Goal: Task Accomplishment & Management: Complete application form

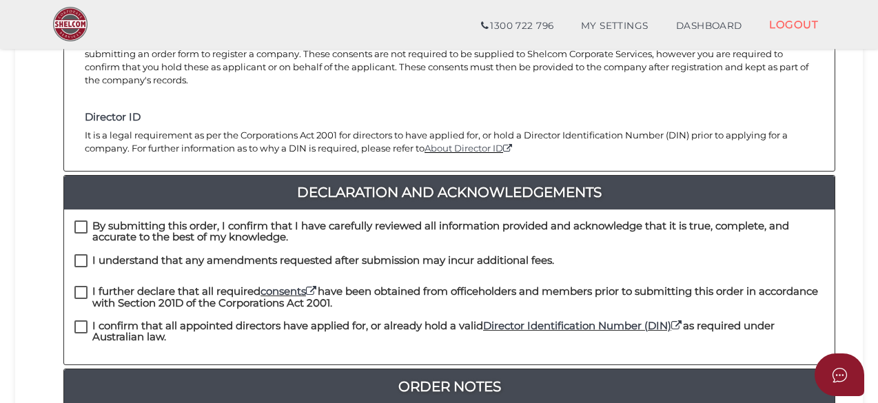
scroll to position [276, 0]
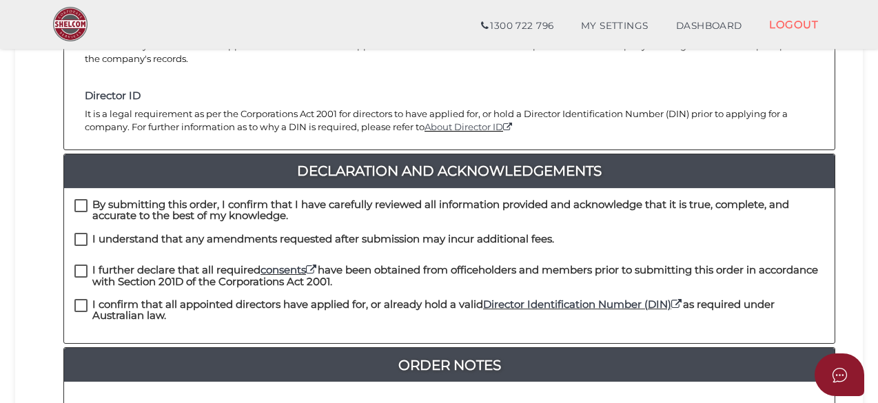
click at [84, 199] on label "By submitting this order, I confirm that I have carefully reviewed all informat…" at bounding box center [449, 207] width 750 height 17
checkbox input "true"
click at [77, 234] on label "I understand that any amendments requested after submission may incur additiona…" at bounding box center [313, 242] width 479 height 17
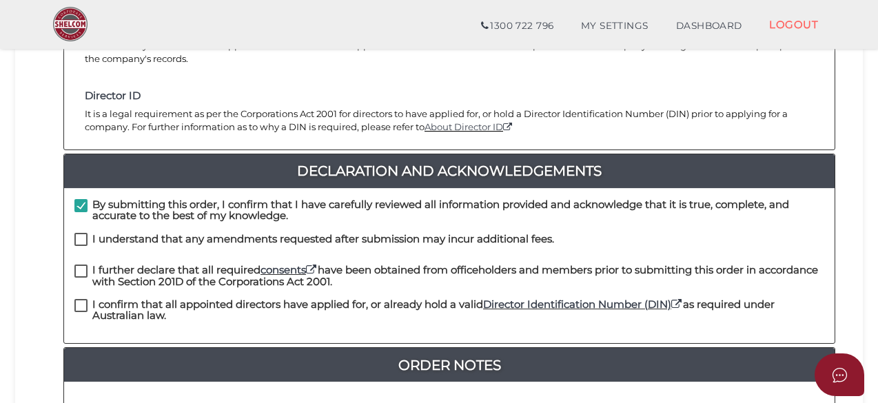
checkbox input "true"
click at [79, 265] on label "I further declare that all required consents have been obtained from officehold…" at bounding box center [449, 273] width 750 height 17
checkbox input "true"
drag, startPoint x: 82, startPoint y: 289, endPoint x: 141, endPoint y: 291, distance: 59.3
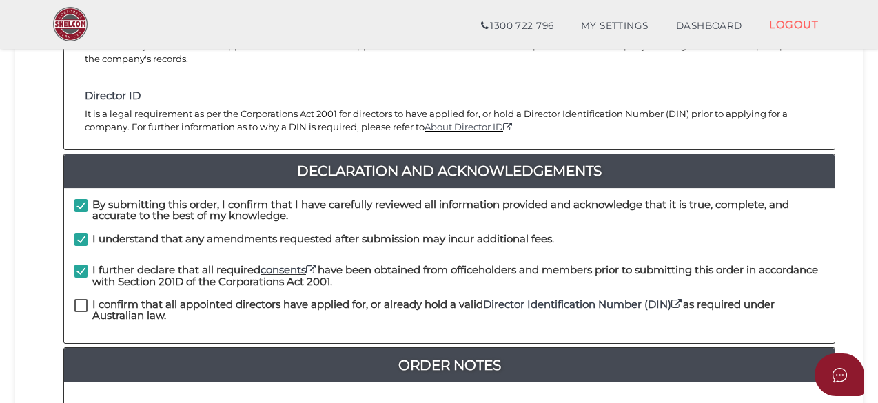
click at [83, 299] on label "I confirm that all appointed directors have applied for, or already hold a vali…" at bounding box center [449, 307] width 750 height 17
checkbox input "true"
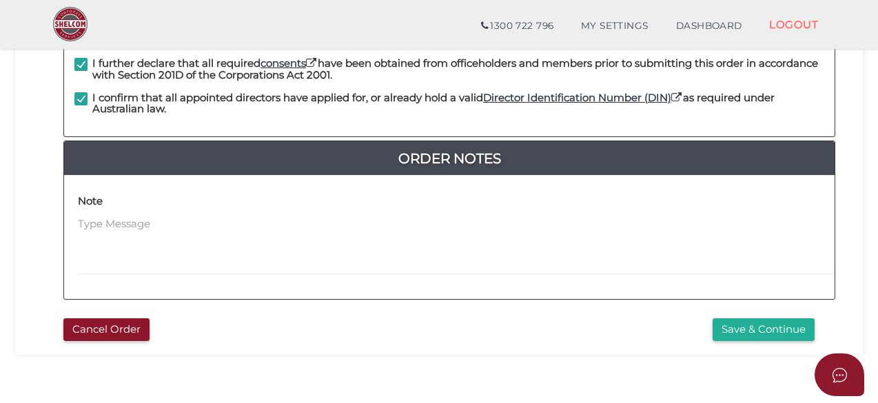
scroll to position [527, 0]
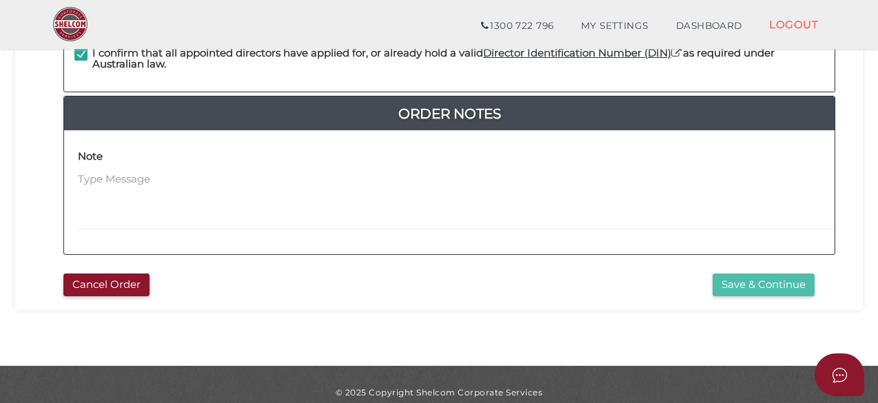
click at [743, 273] on button "Save & Continue" at bounding box center [763, 284] width 102 height 23
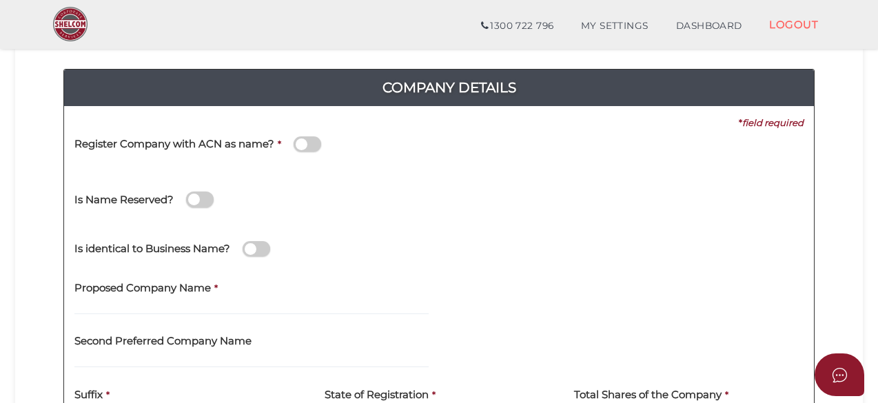
scroll to position [207, 0]
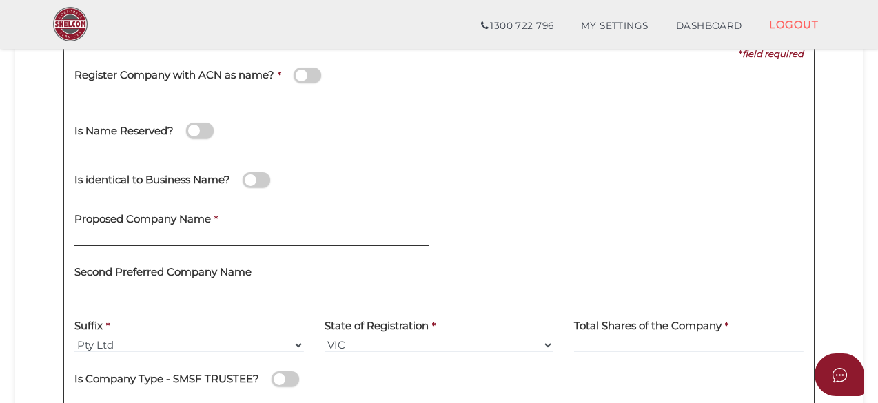
click at [151, 239] on input "text" at bounding box center [251, 238] width 354 height 15
type input "Bayline Development"
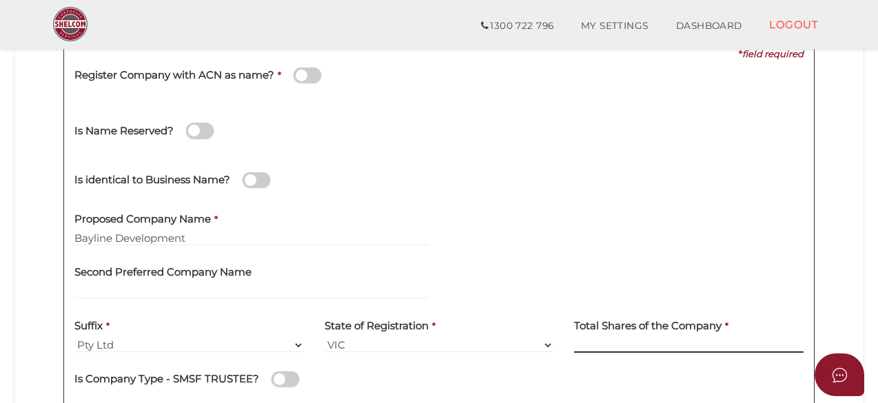
click at [654, 345] on input at bounding box center [688, 345] width 229 height 15
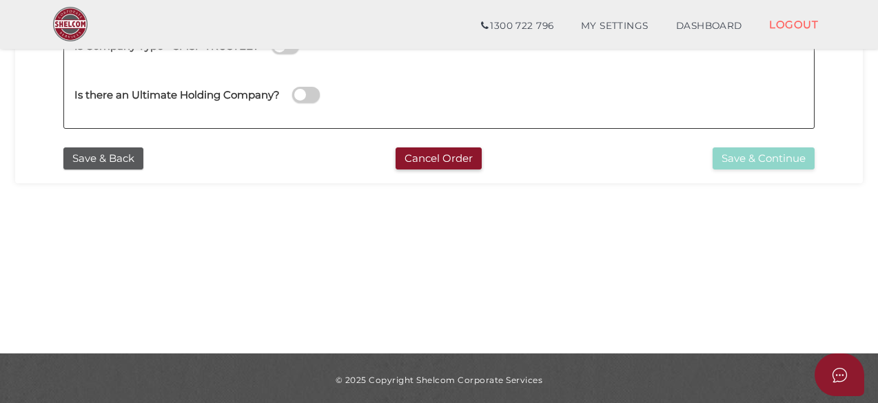
scroll to position [543, 0]
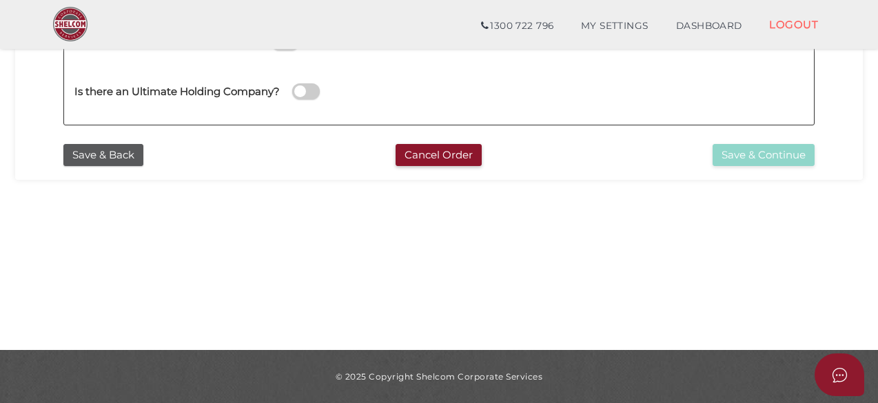
type input "10"
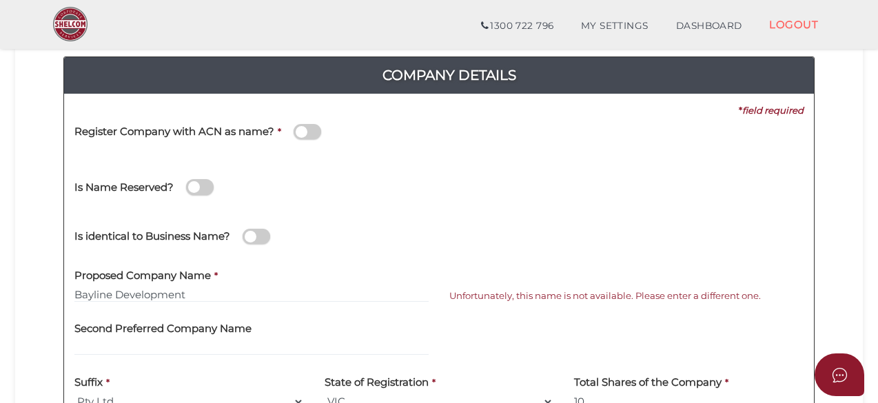
scroll to position [130, 0]
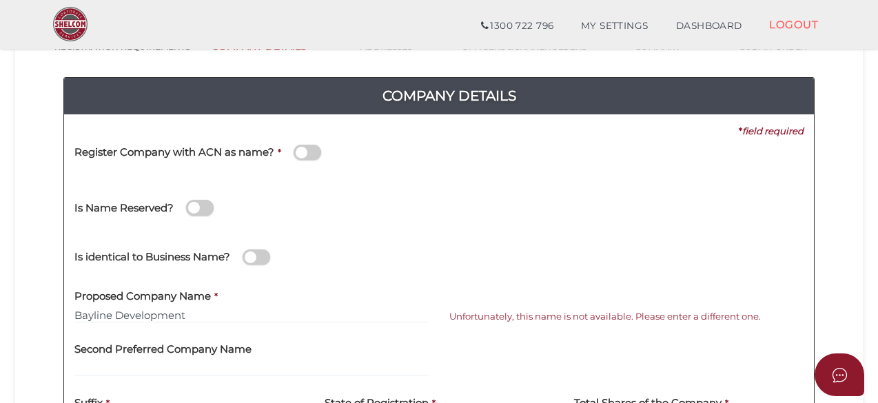
click at [313, 151] on span at bounding box center [307, 153] width 28 height 16
click at [0, 0] on input "checkbox" at bounding box center [0, 0] width 0 height 0
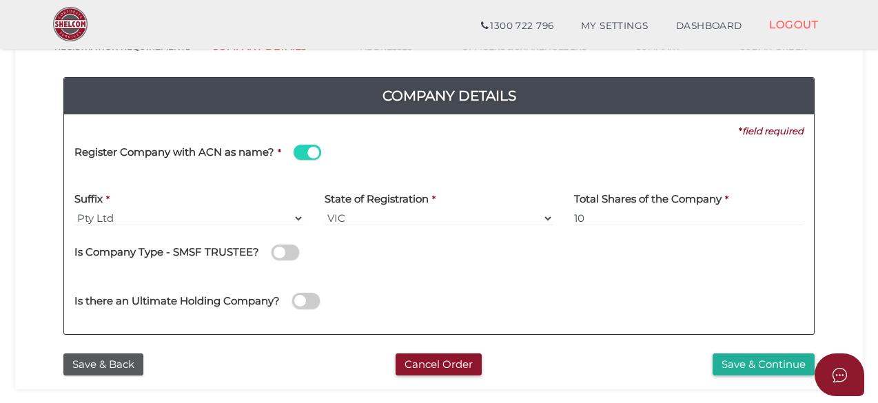
click at [301, 145] on span at bounding box center [307, 153] width 28 height 16
click at [0, 0] on input "checkbox" at bounding box center [0, 0] width 0 height 0
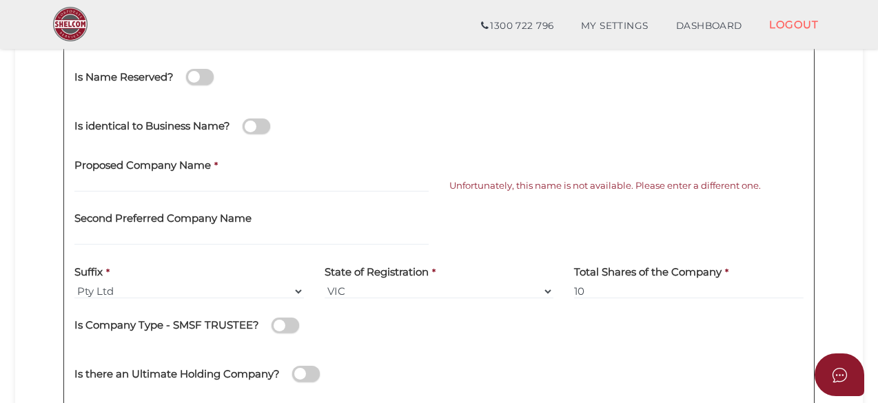
scroll to position [267, 0]
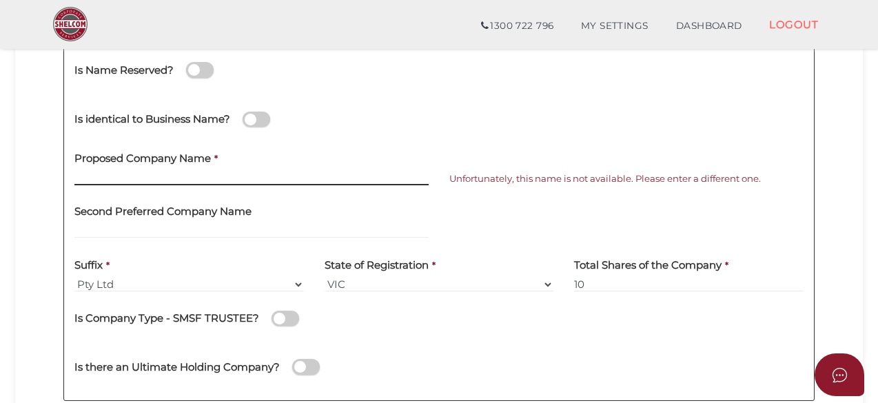
click at [190, 178] on input "text" at bounding box center [251, 177] width 354 height 15
click at [192, 178] on input "Bayline Development" at bounding box center [251, 177] width 354 height 15
type input "Bayline Property Development"
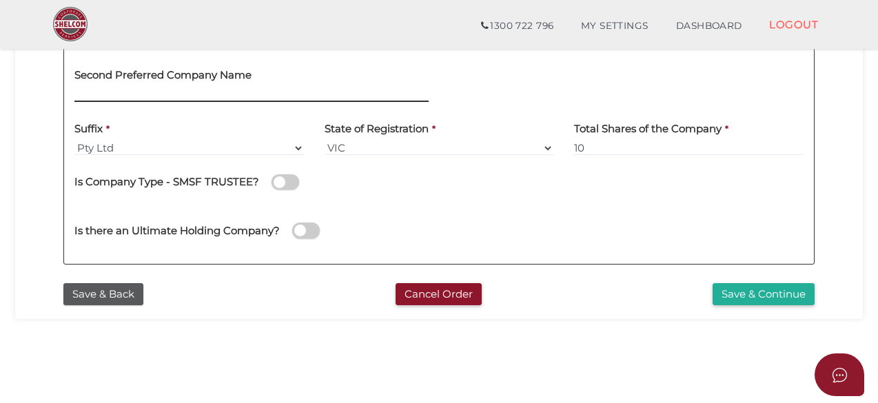
scroll to position [405, 0]
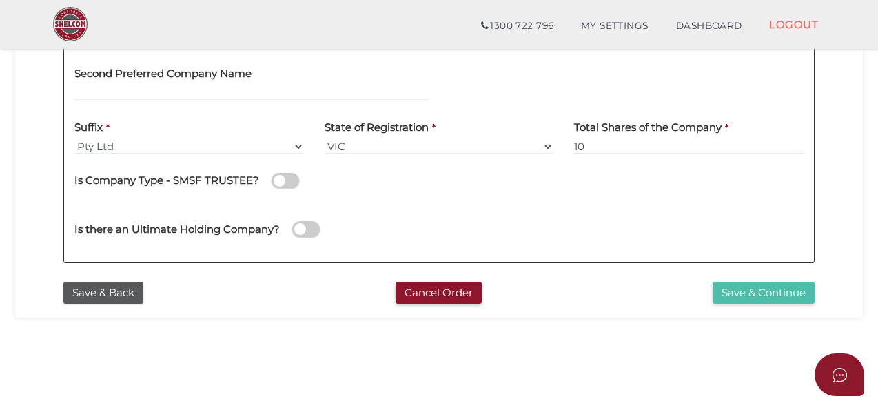
click at [789, 291] on button "Save & Continue" at bounding box center [763, 293] width 102 height 23
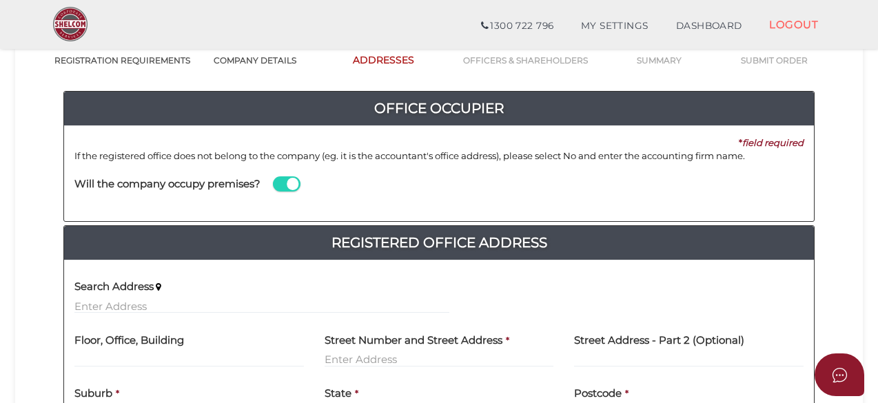
scroll to position [138, 0]
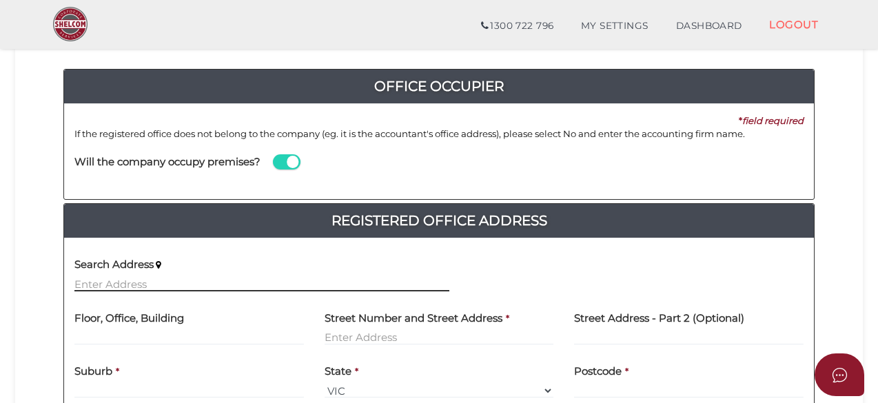
click at [207, 283] on input "text" at bounding box center [261, 283] width 375 height 15
paste input "21/30 Esplanade, Brighton, VIC, 3186"
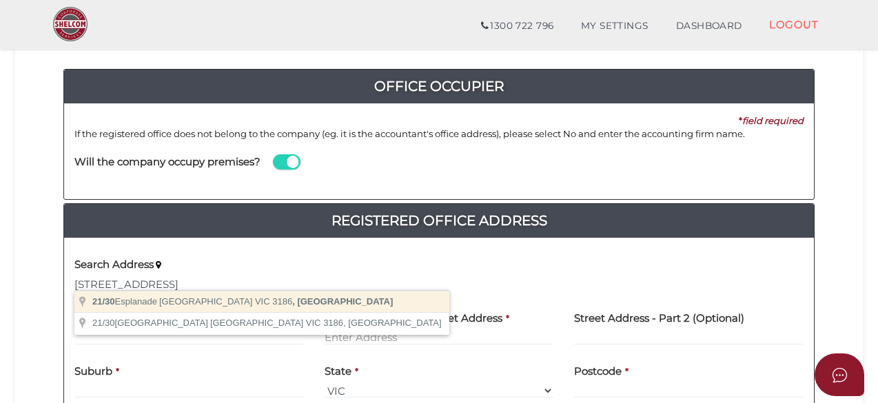
type input "21/30 Esplanade, Brighton VIC 3186, Australia"
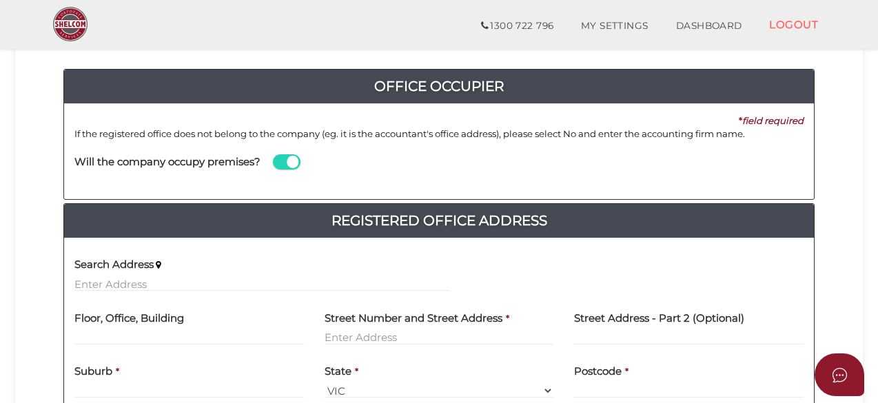
type input "21"
type input "30 Esplanade"
type input "Brighton"
select select "VIC"
type input "3186"
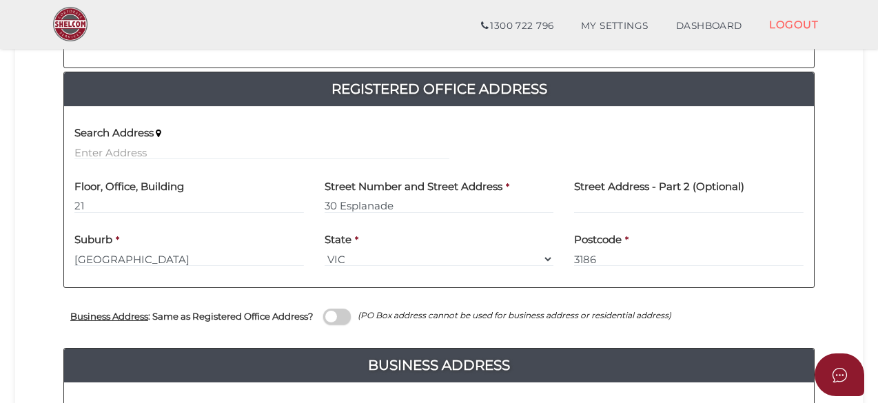
scroll to position [276, 0]
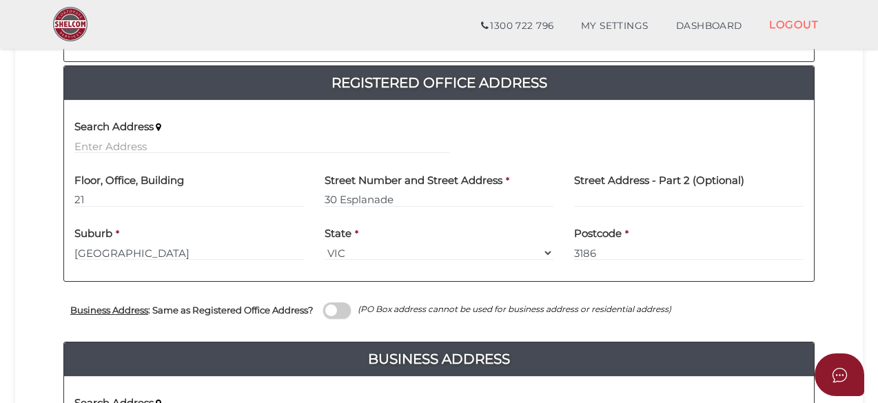
click at [351, 302] on label at bounding box center [337, 310] width 28 height 16
click at [0, 0] on input "checkbox" at bounding box center [0, 0] width 0 height 0
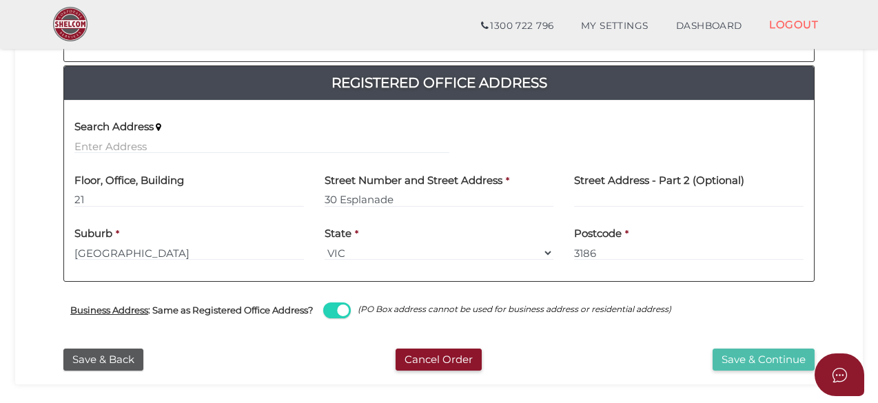
click at [761, 357] on button "Save & Continue" at bounding box center [763, 360] width 102 height 23
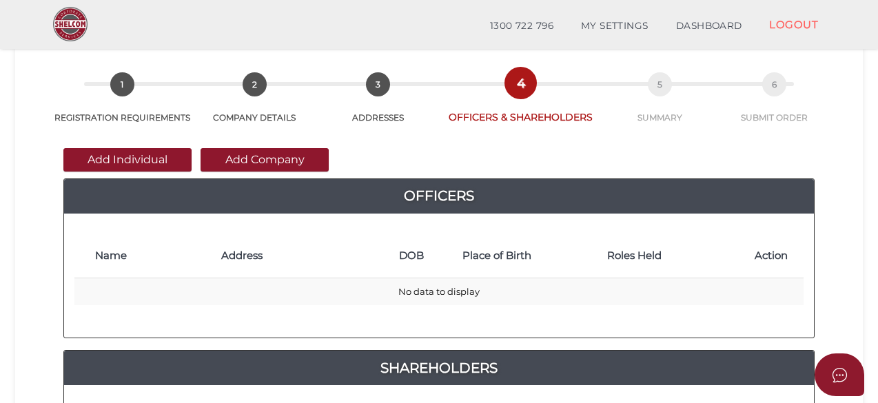
scroll to position [138, 0]
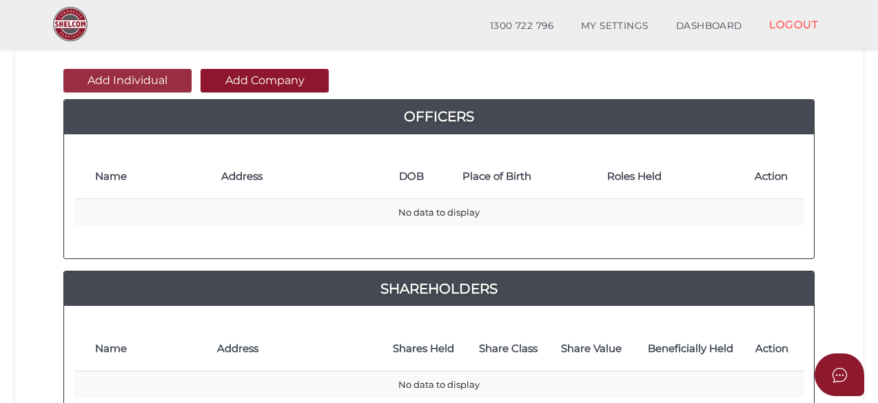
click at [139, 85] on button "Add Individual" at bounding box center [127, 80] width 128 height 23
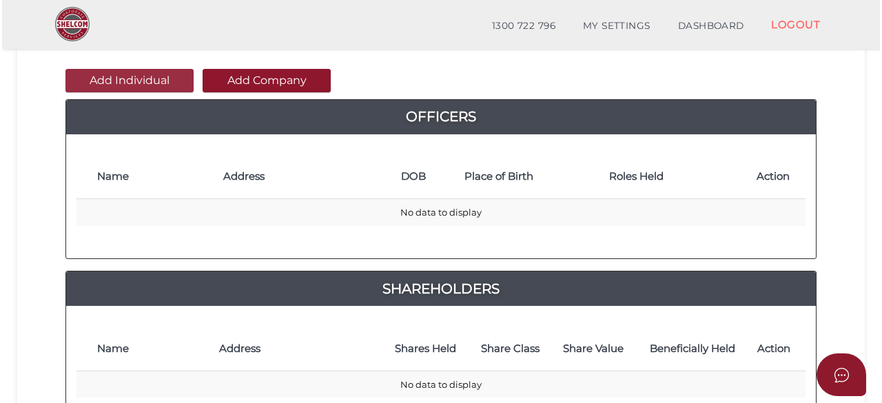
scroll to position [0, 0]
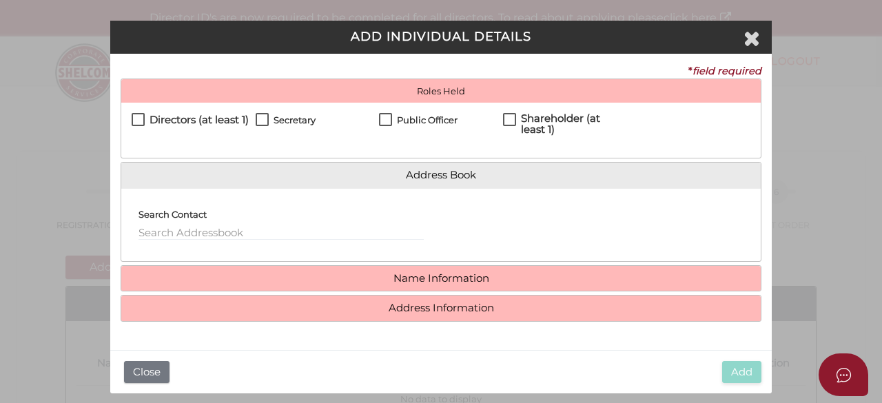
click at [146, 116] on label "Directors (at least 1)" at bounding box center [190, 122] width 117 height 17
checkbox input "true"
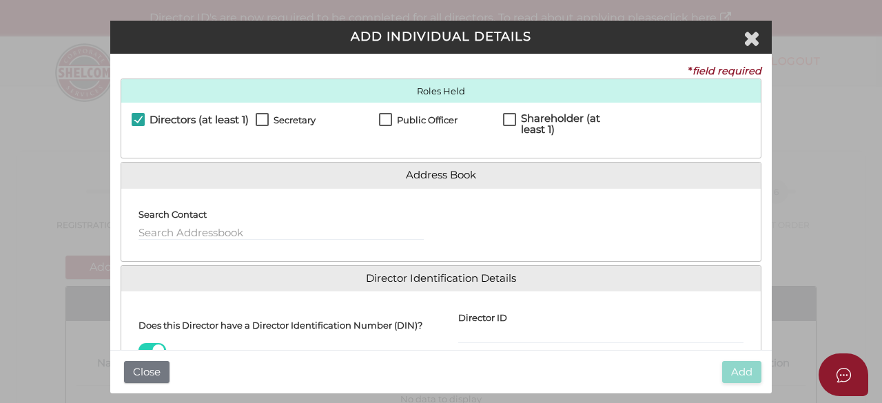
click at [260, 118] on label "Secretary" at bounding box center [286, 123] width 60 height 17
checkbox input "true"
click at [387, 121] on label "Public Officer" at bounding box center [418, 123] width 79 height 17
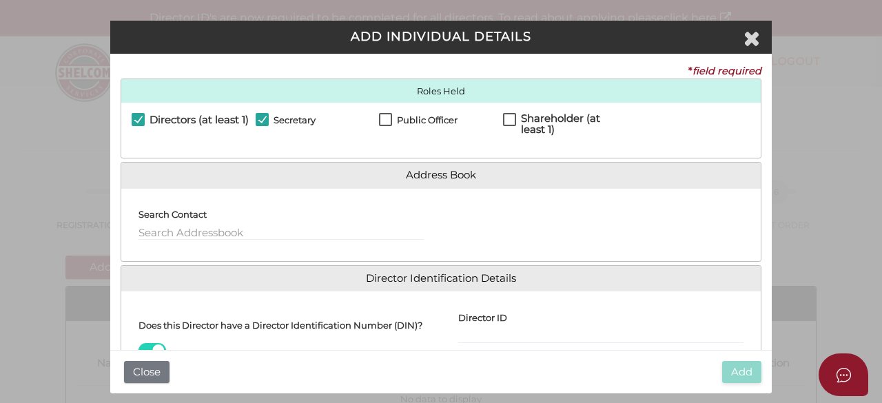
checkbox input "true"
click at [511, 119] on label "Shareholder (at least 1)" at bounding box center [565, 121] width 124 height 17
checkbox input "true"
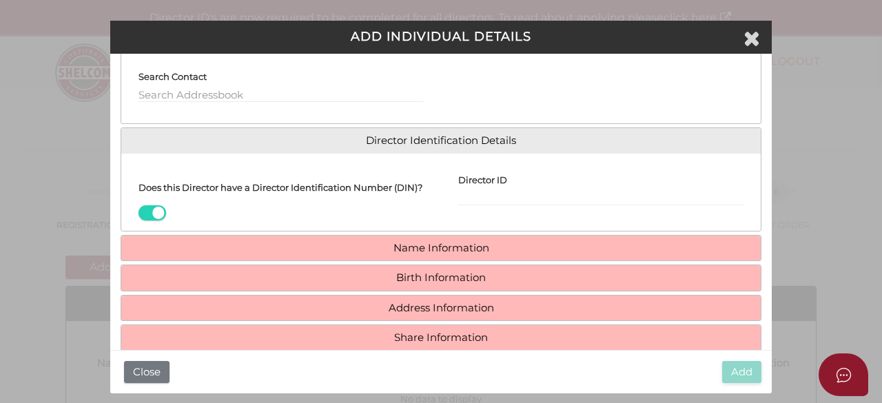
scroll to position [167, 0]
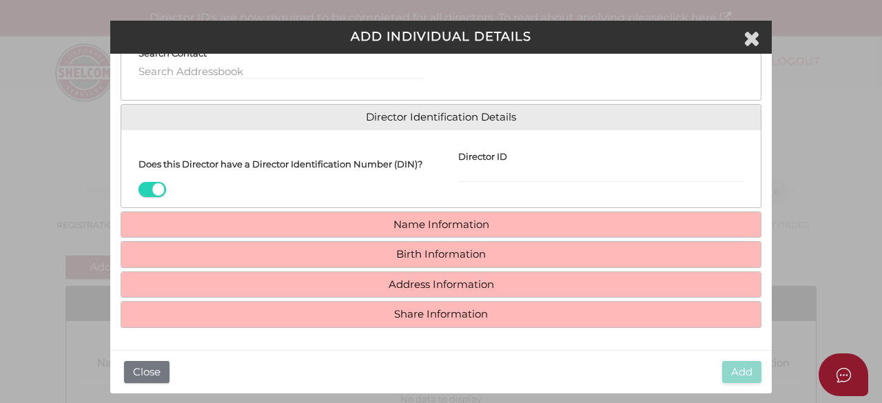
click at [419, 293] on h4 "Address Information" at bounding box center [440, 284] width 639 height 25
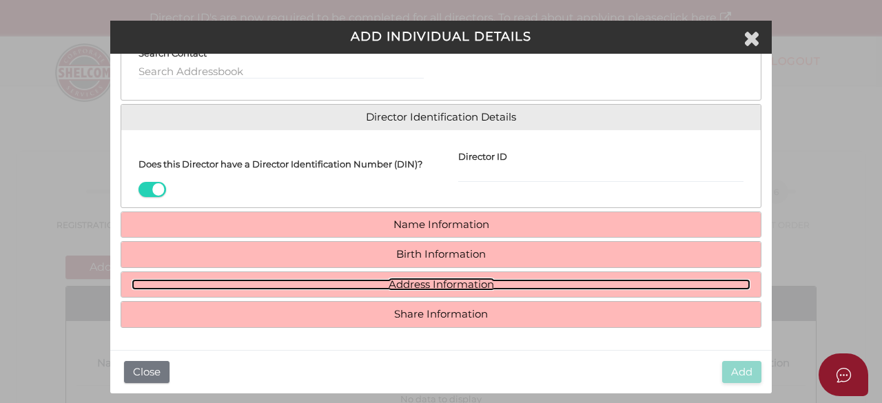
click at [429, 285] on link "Address Information" at bounding box center [441, 285] width 619 height 12
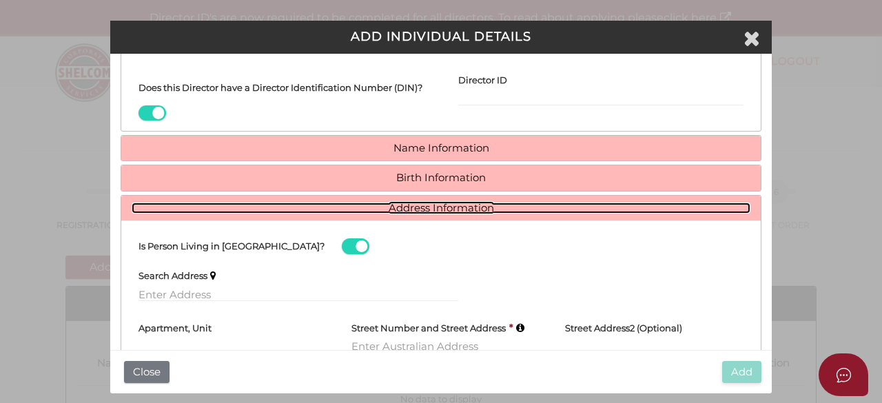
scroll to position [304, 0]
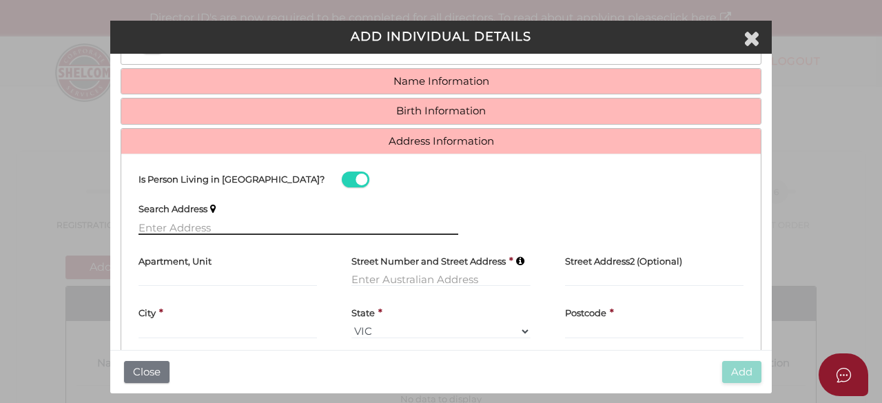
click at [211, 232] on input "text" at bounding box center [298, 227] width 320 height 15
paste input "21/30 Esplanade, Brighton, VIC, 3186"
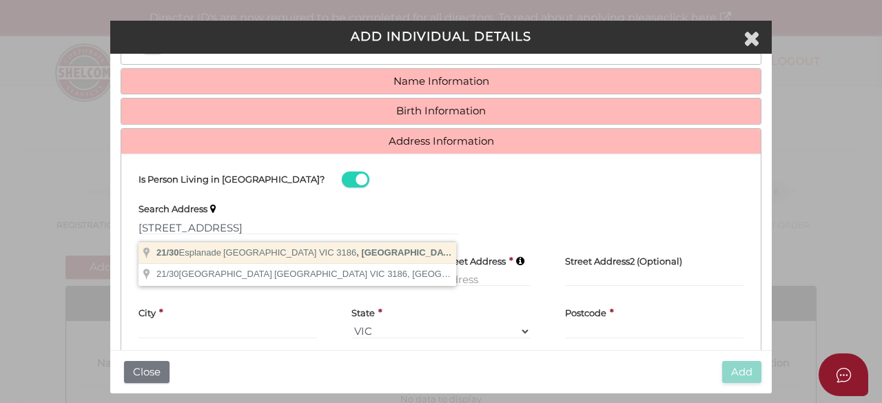
type input "21/30 Esplanade, Brighton VIC 3186, Australia"
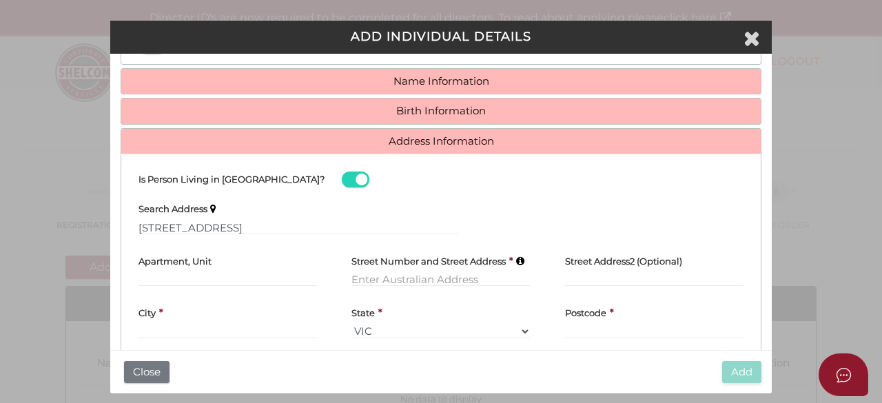
type input "21"
type input "30 Esplanade"
type input "Brighton"
select select "VIC"
type input "3186"
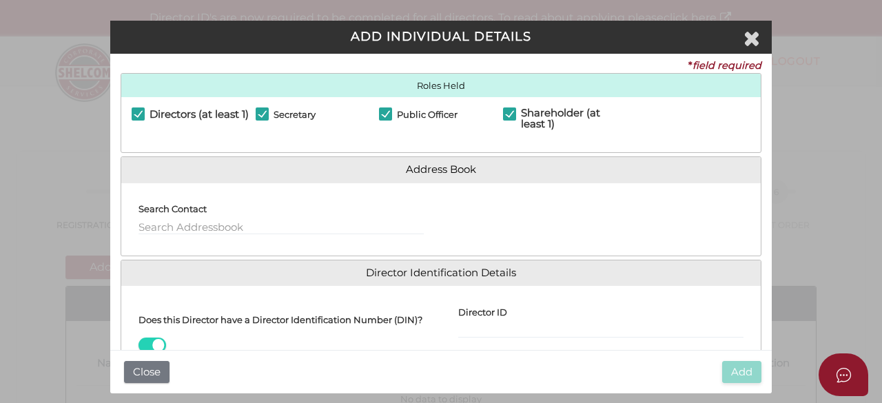
scroll to position [0, 0]
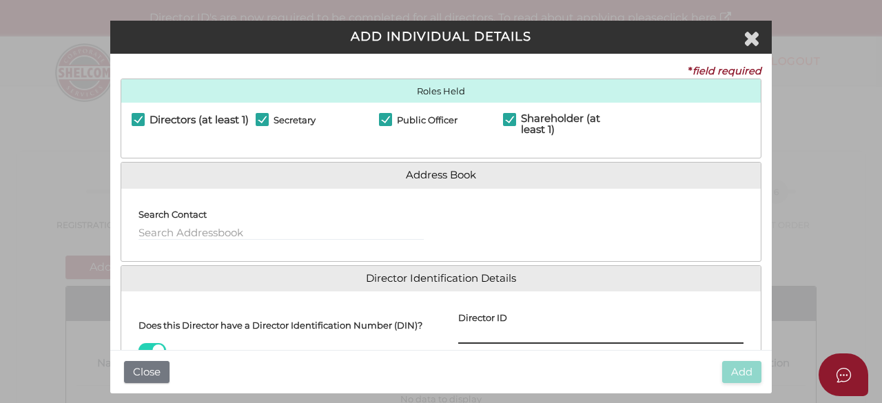
click at [485, 334] on input "Director ID" at bounding box center [600, 336] width 285 height 15
paste input "036 38472 56993"
click at [477, 333] on input "036 38472 56993" at bounding box center [600, 336] width 285 height 15
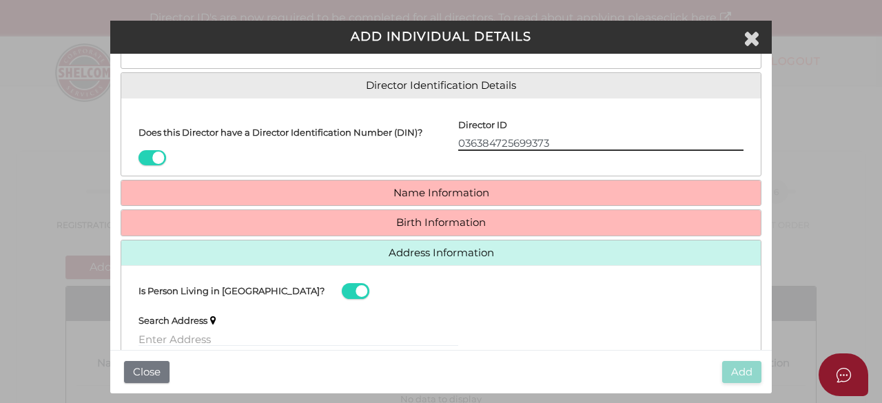
scroll to position [207, 0]
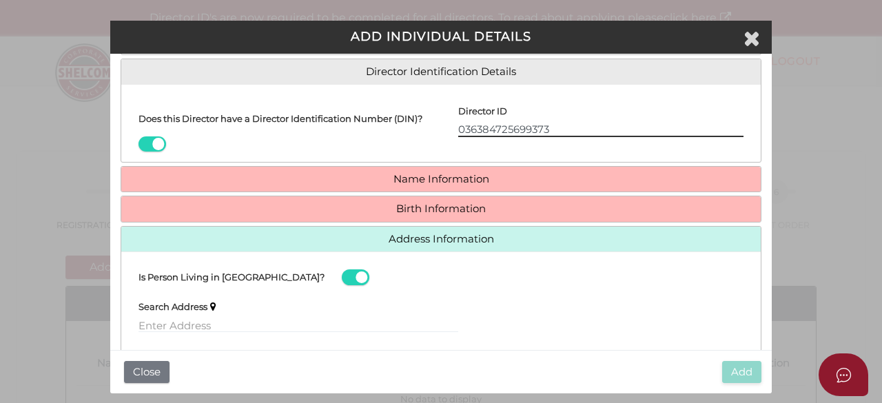
type input "036384725699373"
click at [426, 178] on h4 "Name Information" at bounding box center [440, 179] width 639 height 25
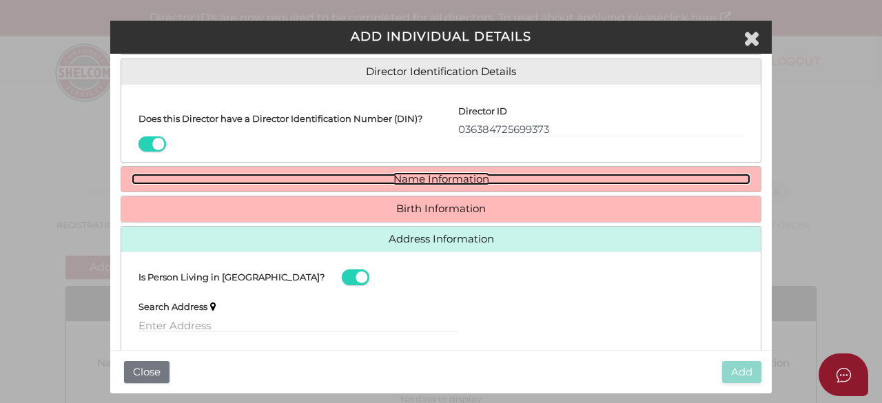
click at [446, 183] on link "Name Information" at bounding box center [441, 180] width 619 height 12
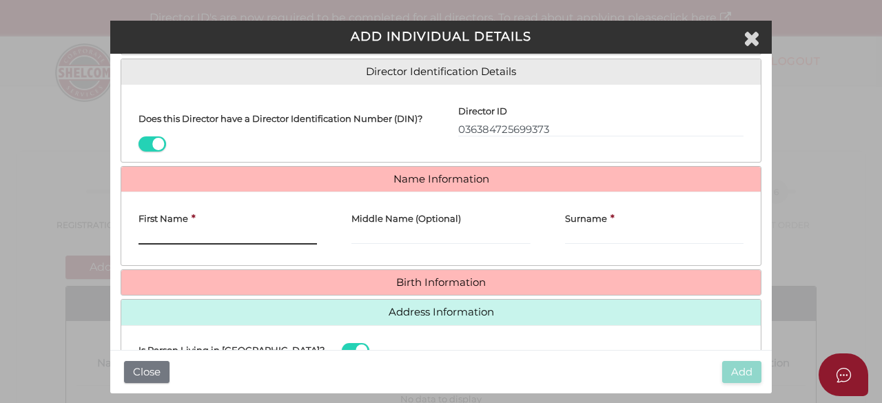
click at [238, 243] on input "First Name" at bounding box center [227, 236] width 178 height 15
paste input "Roberto Jesus P. Cam"
type input "Roberto Jesus P. Cam"
click at [402, 245] on input "Middle Name (Optional)" at bounding box center [440, 236] width 178 height 15
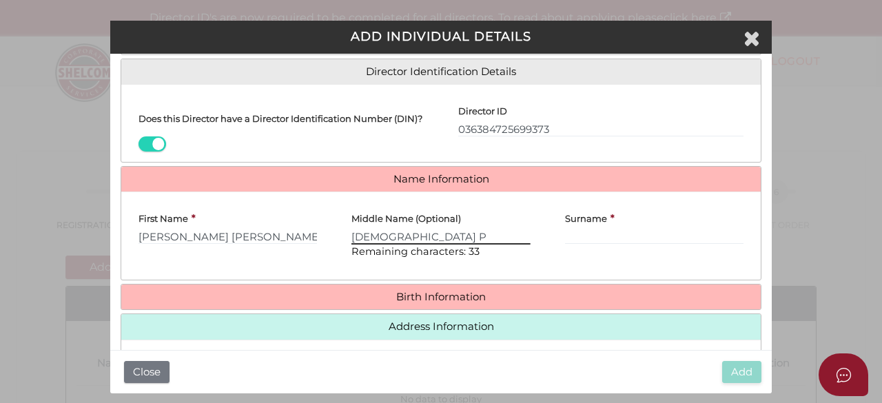
type input "Jesus P"
click at [258, 245] on input "Roberto Jesus P. Cam" at bounding box center [227, 236] width 178 height 15
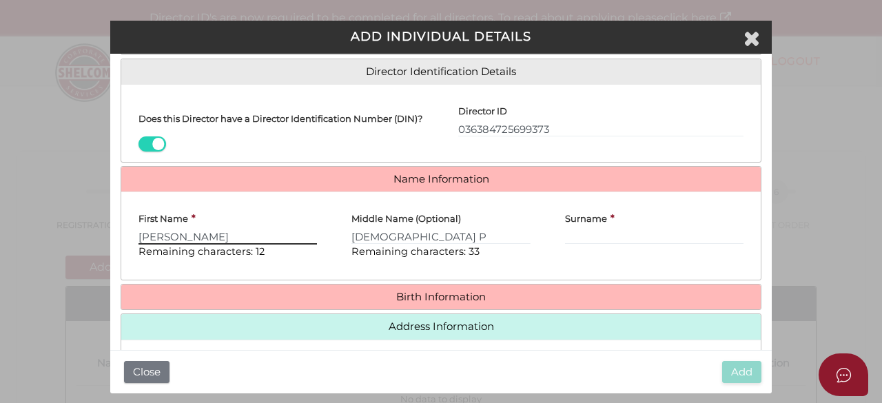
type input "Roberto"
click at [581, 240] on input "Surname" at bounding box center [654, 236] width 178 height 15
paste input "Camagong"
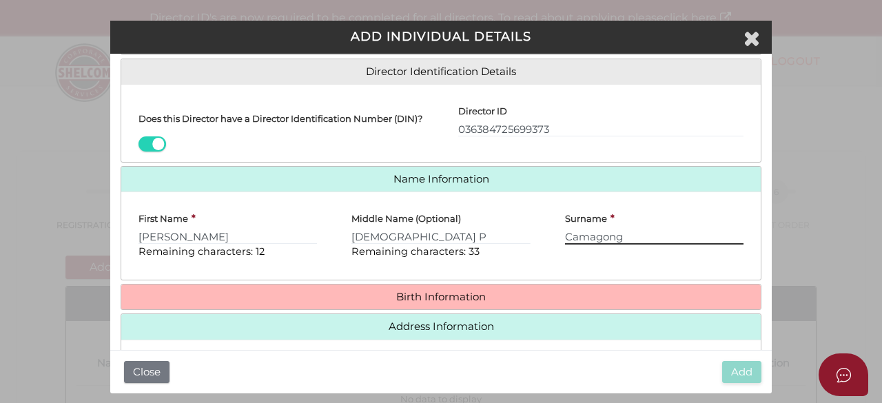
type input "Camagong"
click at [660, 262] on div "Surname * Camagong" at bounding box center [654, 236] width 213 height 66
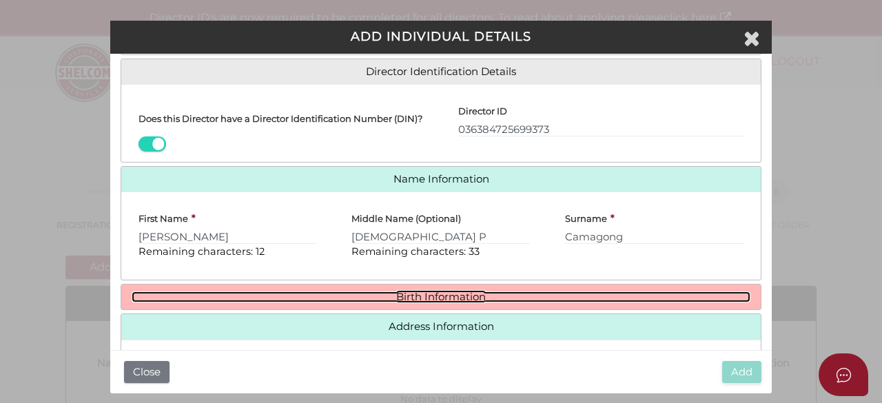
click at [493, 298] on link "Birth Information" at bounding box center [441, 297] width 619 height 12
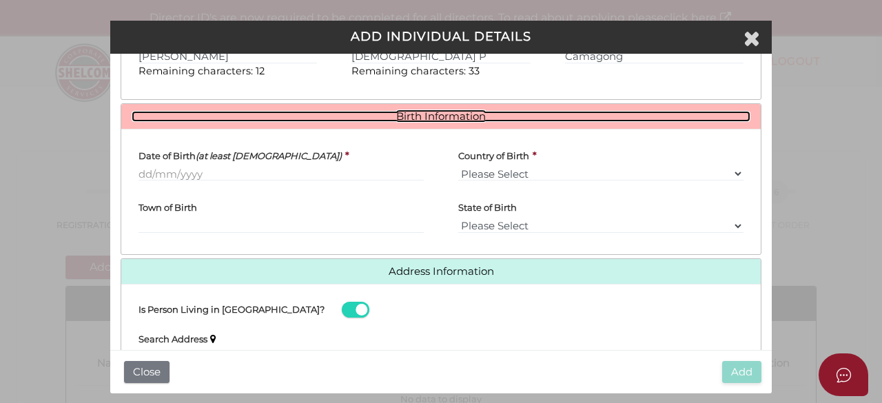
scroll to position [413, 0]
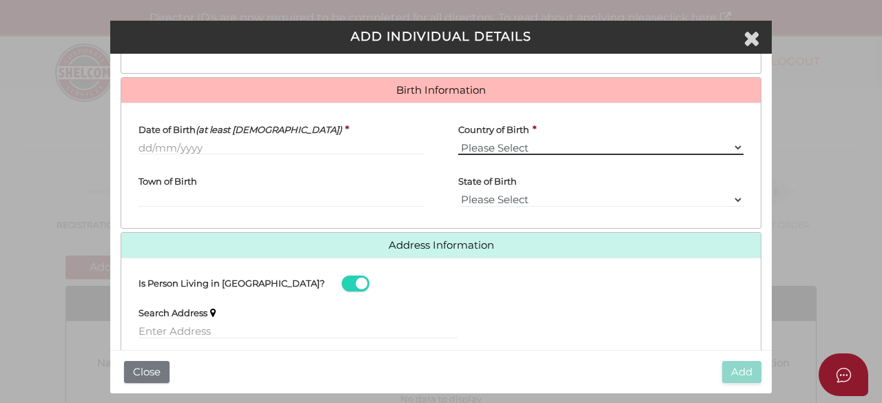
click at [525, 152] on select "Please Select v Australia Afghanistan Albania Algeria American Samoa Andorra An…" at bounding box center [600, 147] width 285 height 15
select select "Philippines"
click at [458, 146] on select "Please Select v Australia Afghanistan Albania Algeria American Samoa Andorra An…" at bounding box center [600, 147] width 285 height 15
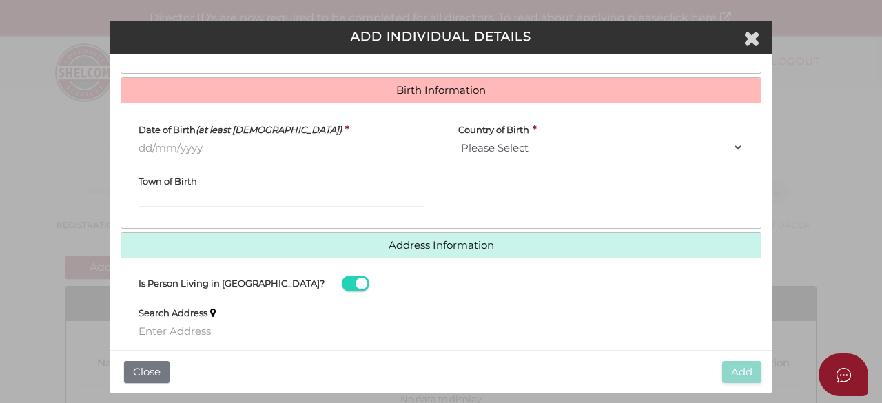
click at [337, 191] on div "Town of Birth" at bounding box center [280, 185] width 285 height 41
click at [139, 154] on input "Date of Birth (at least 18 years old)" at bounding box center [280, 147] width 285 height 15
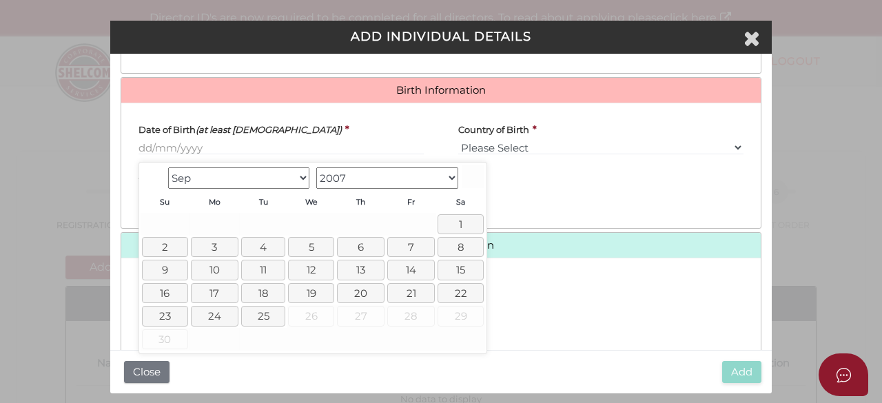
click at [347, 177] on select "1900 1901 1902 1903 1904 1905 1906 1907 1908 1909 1910 1911 1912 1913 1914 1915…" at bounding box center [387, 177] width 142 height 21
click at [220, 181] on select "Jan Feb Mar Apr May Jun Jul Aug Sep Oct Nov Dec" at bounding box center [239, 177] width 142 height 21
click at [448, 291] on link "22" at bounding box center [460, 293] width 46 height 20
type input "22/08/1992"
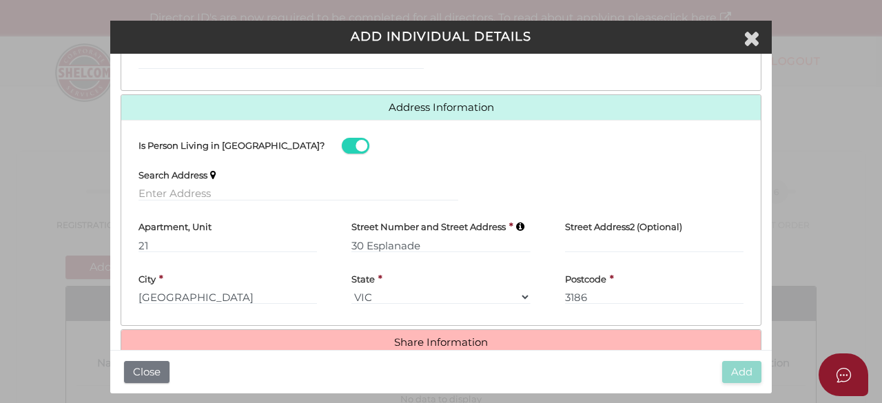
scroll to position [584, 0]
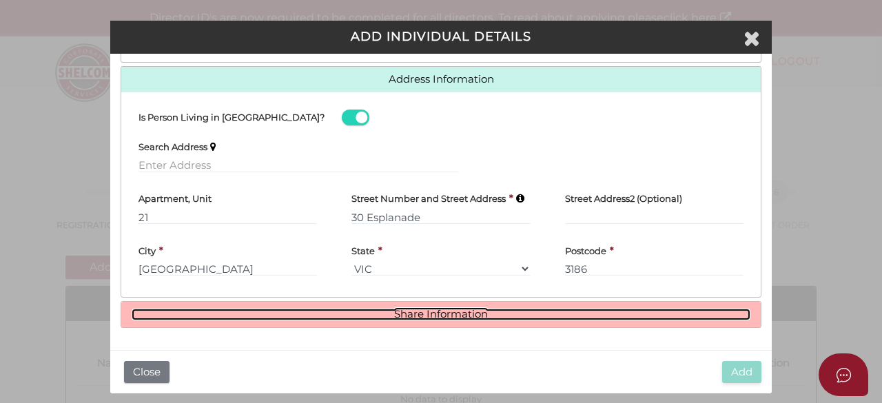
click at [426, 316] on link "Share Information" at bounding box center [441, 315] width 619 height 12
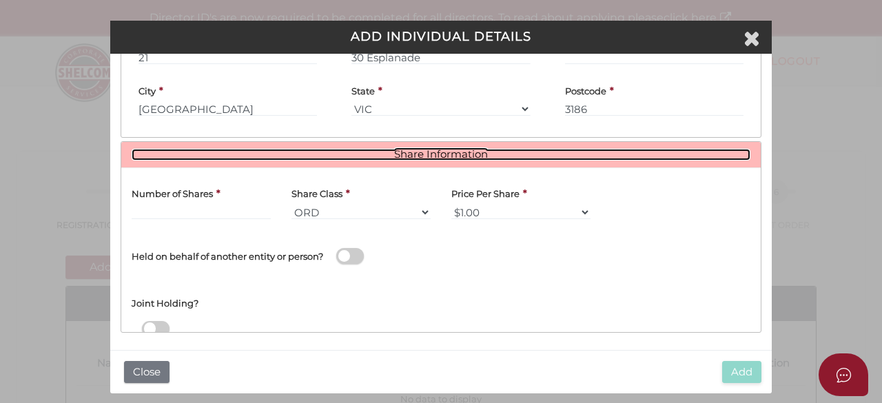
scroll to position [749, 0]
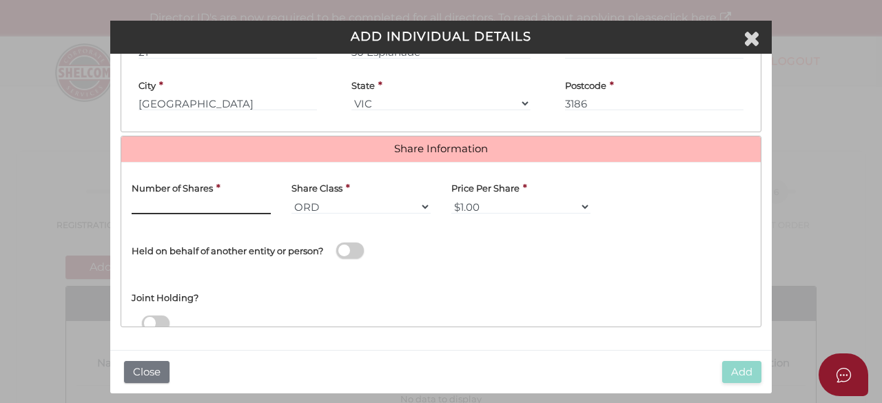
click at [179, 204] on input "text" at bounding box center [201, 206] width 139 height 15
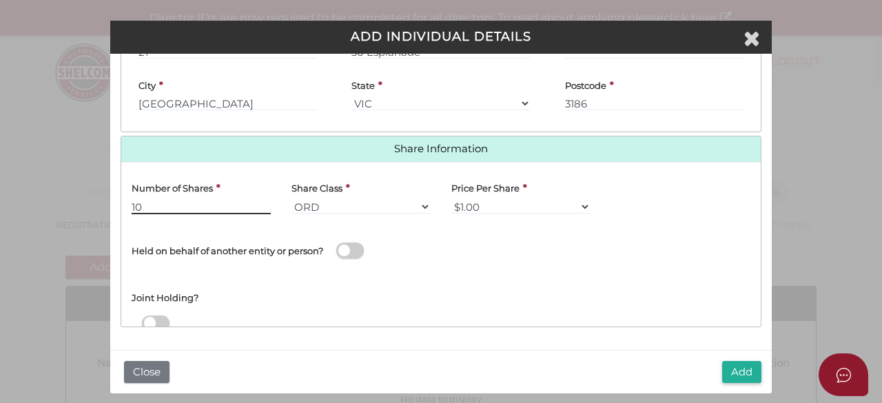
type input "10"
click at [621, 247] on div "Name of Entity *" at bounding box center [601, 248] width 320 height 47
click at [727, 359] on div "Add Close" at bounding box center [440, 372] width 661 height 44
click at [739, 369] on button "Add" at bounding box center [741, 372] width 39 height 23
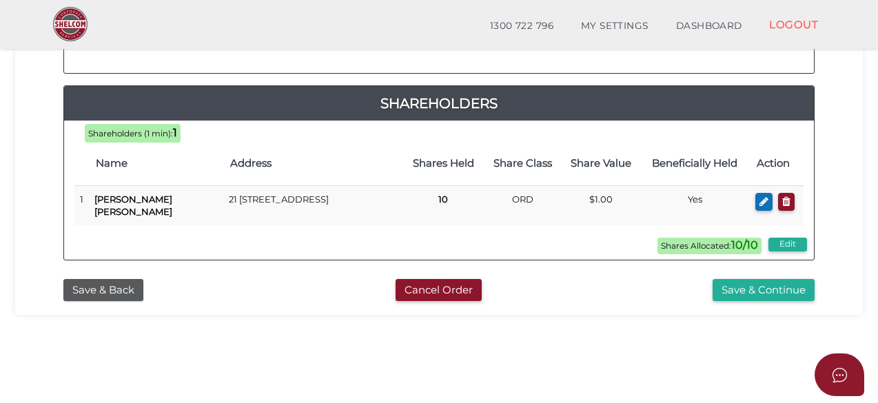
scroll to position [413, 0]
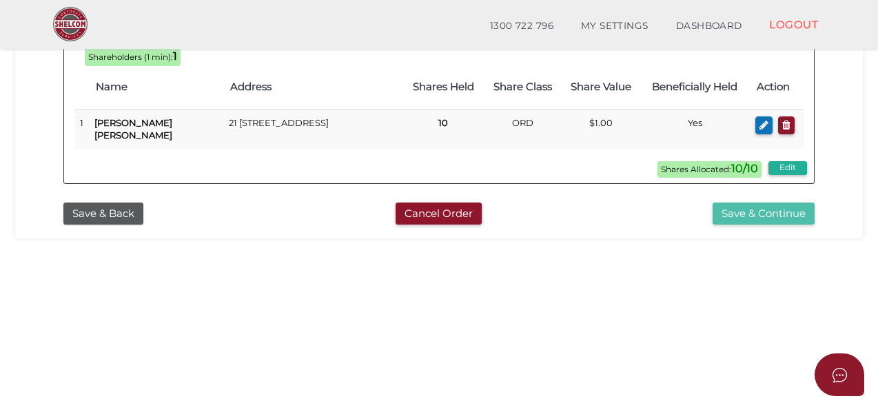
click at [762, 207] on button "Save & Continue" at bounding box center [763, 214] width 102 height 23
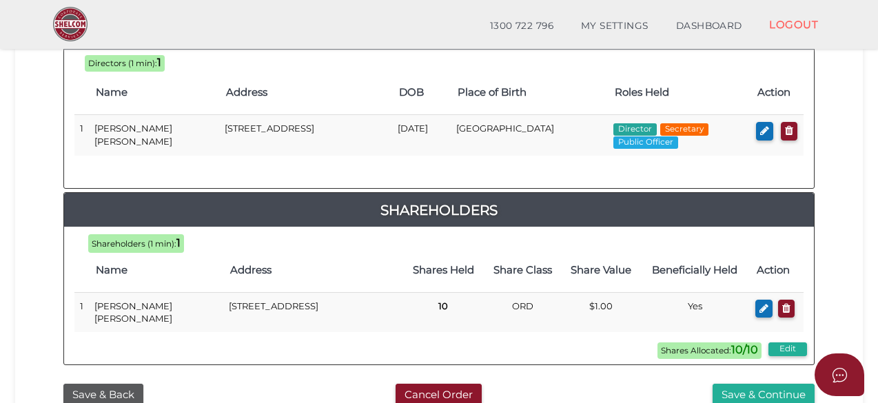
scroll to position [807, 0]
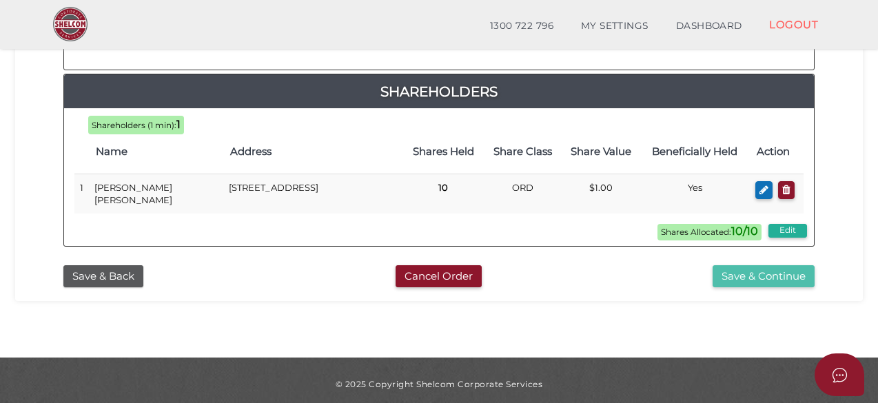
click at [761, 267] on button "Save & Continue" at bounding box center [763, 276] width 102 height 23
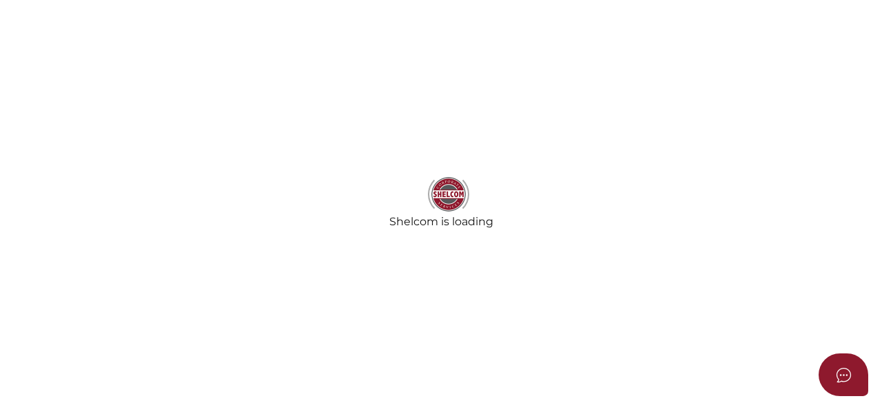
radio input "true"
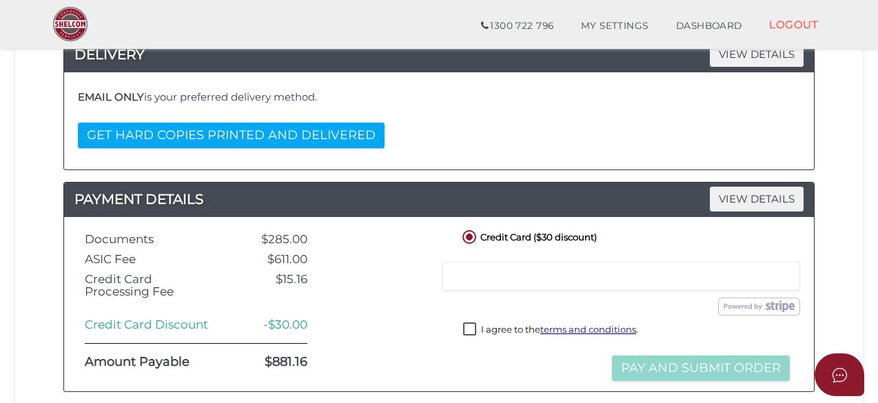
scroll to position [276, 0]
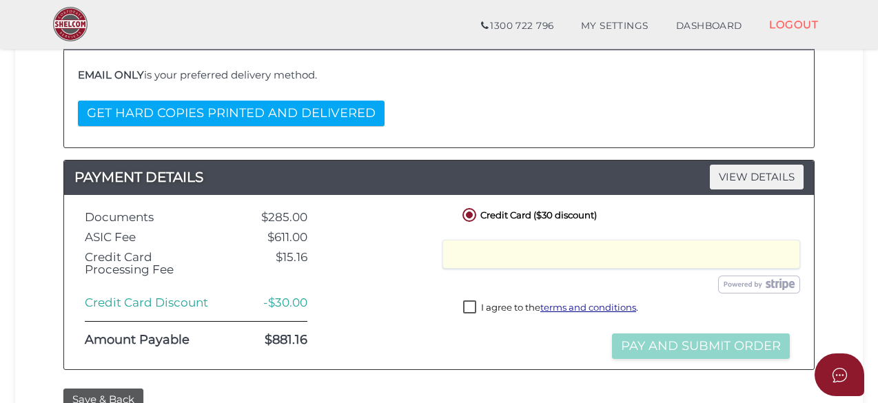
click at [465, 306] on label "I agree to the terms and conditions ." at bounding box center [550, 308] width 175 height 17
checkbox input "true"
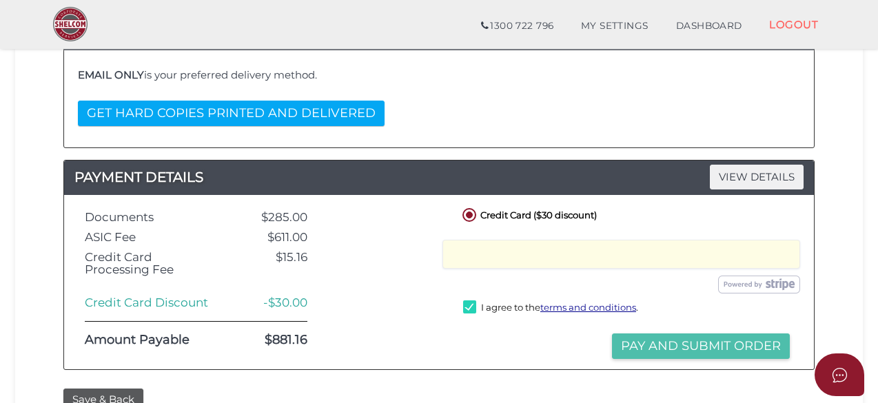
click at [670, 342] on button "Pay and Submit Order" at bounding box center [701, 345] width 178 height 25
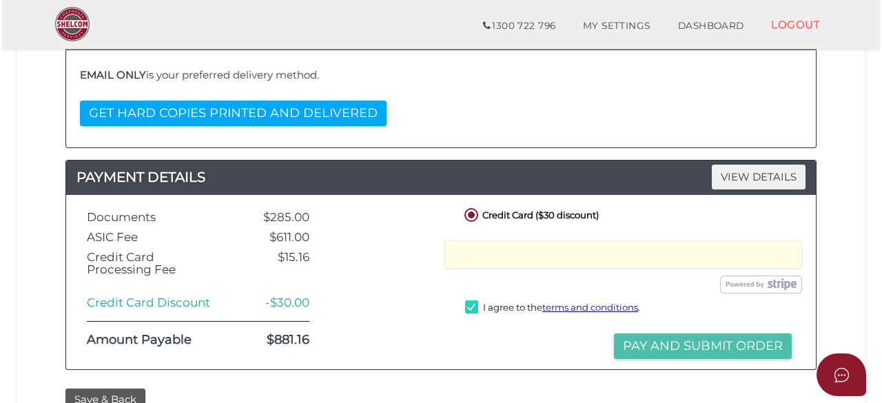
scroll to position [0, 0]
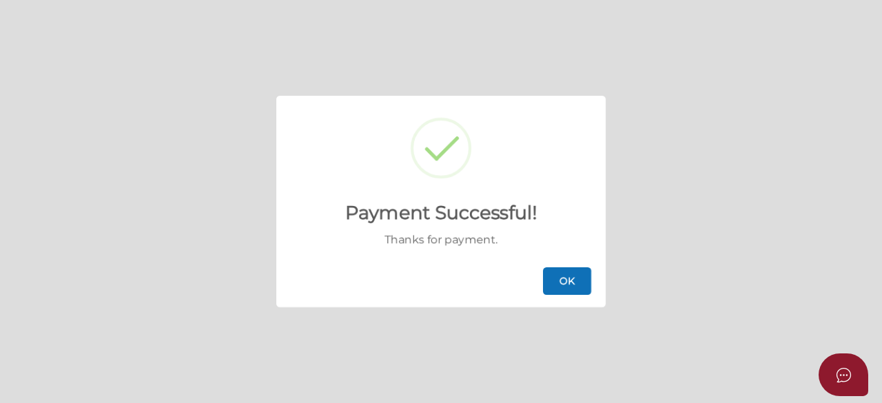
click at [550, 279] on button "OK" at bounding box center [567, 281] width 48 height 28
